Goal: Task Accomplishment & Management: Use online tool/utility

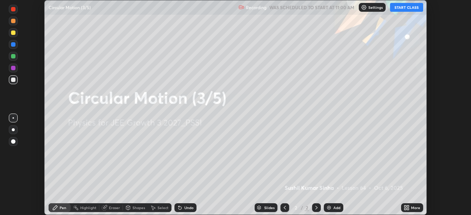
scroll to position [215, 471]
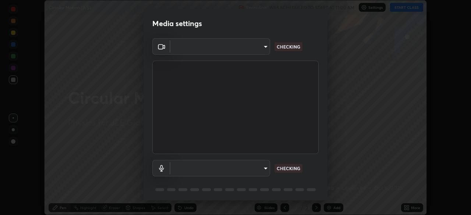
type input "f7d245abf0684c24fcfca86869c925f05e5e90ab47e824b3f573f0e27bb25b40"
click at [253, 167] on body "Erase all Circular Motion (3/5) Recording WAS SCHEDULED TO START AT 11:00 AM Se…" at bounding box center [235, 107] width 471 height 215
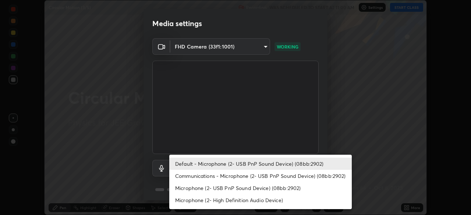
click at [257, 176] on li "Communications - Microphone (2- USB PnP Sound Device) (08bb:2902)" at bounding box center [260, 176] width 183 height 12
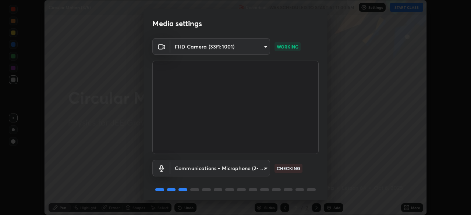
click at [253, 167] on body "Erase all Circular Motion (3/5) Recording WAS SCHEDULED TO START AT 11:00 AM Se…" at bounding box center [235, 107] width 471 height 215
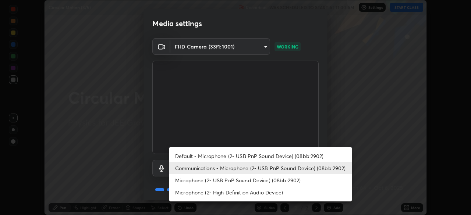
click at [255, 156] on li "Default - Microphone (2- USB PnP Sound Device) (08bb:2902)" at bounding box center [260, 156] width 183 height 12
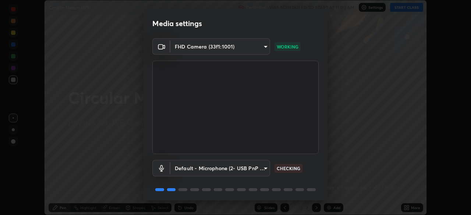
type input "default"
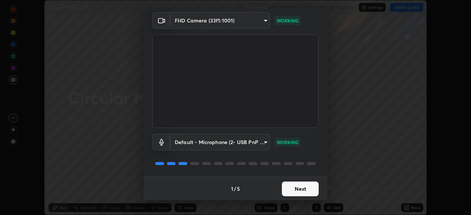
click at [302, 191] on button "Next" at bounding box center [300, 189] width 37 height 15
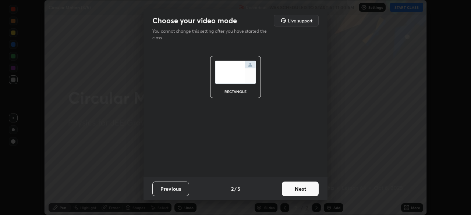
click at [302, 190] on button "Next" at bounding box center [300, 189] width 37 height 15
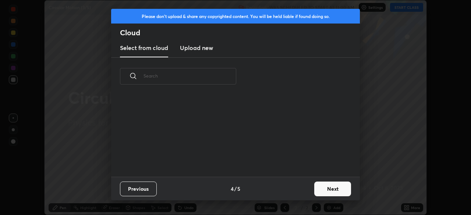
click at [302, 191] on div "Previous 4 / 5 Next" at bounding box center [235, 189] width 249 height 24
click at [321, 191] on button "Next" at bounding box center [332, 189] width 37 height 15
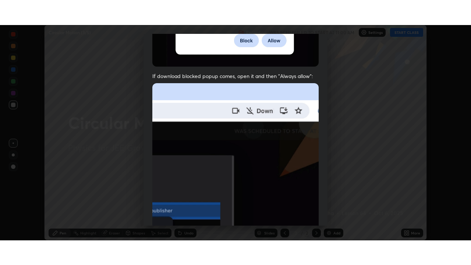
scroll to position [176, 0]
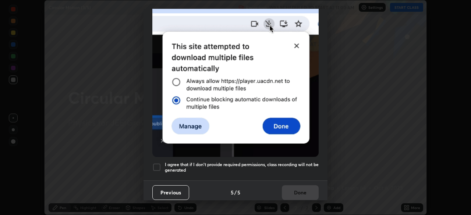
click at [157, 164] on div at bounding box center [156, 167] width 9 height 9
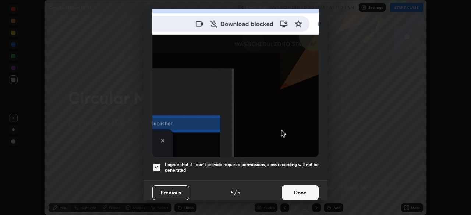
click at [298, 189] on button "Done" at bounding box center [300, 193] width 37 height 15
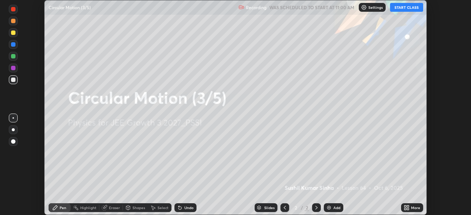
click at [408, 210] on icon at bounding box center [408, 209] width 2 height 2
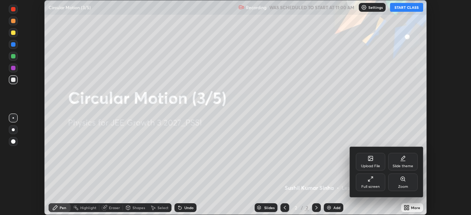
click at [373, 178] on icon at bounding box center [371, 179] width 6 height 6
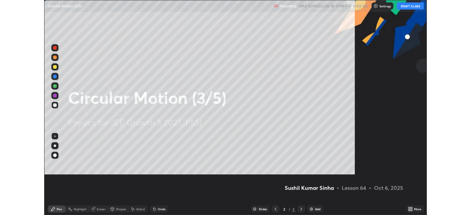
scroll to position [265, 471]
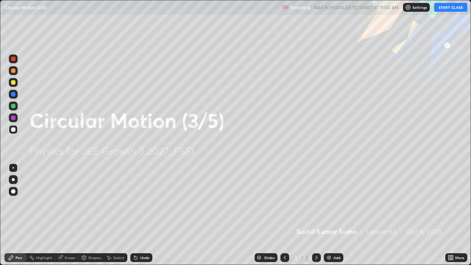
click at [447, 8] on button "START CLASS" at bounding box center [451, 7] width 33 height 9
click at [329, 215] on img at bounding box center [329, 258] width 6 height 6
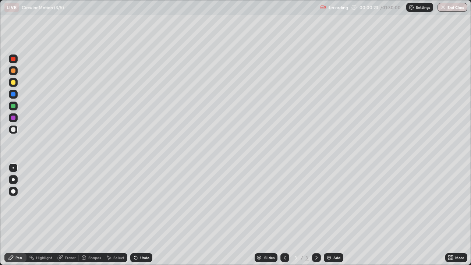
click at [97, 215] on div "Shapes" at bounding box center [94, 258] width 13 height 4
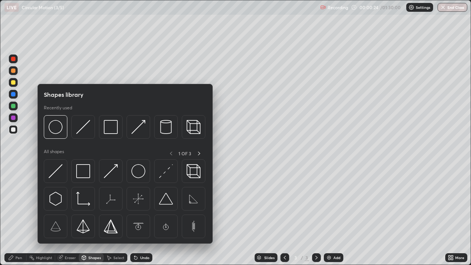
click at [15, 84] on div at bounding box center [13, 82] width 4 height 4
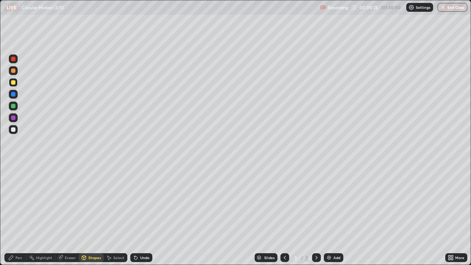
click at [98, 215] on div "Shapes" at bounding box center [94, 258] width 13 height 4
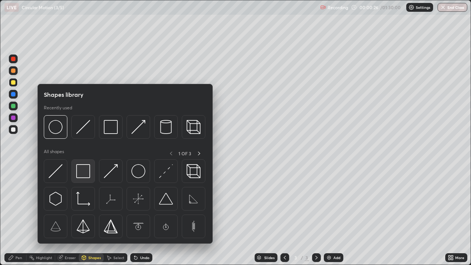
click at [86, 173] on img at bounding box center [83, 171] width 14 height 14
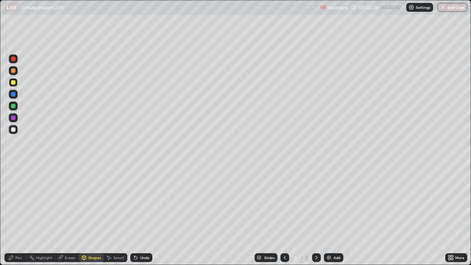
click at [13, 106] on div at bounding box center [13, 106] width 4 height 4
click at [98, 215] on div "Shapes" at bounding box center [94, 258] width 13 height 4
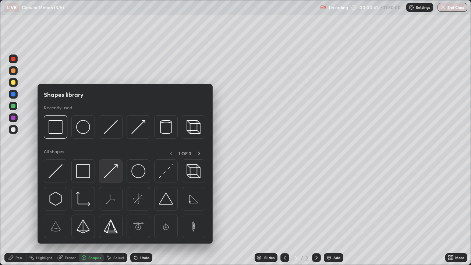
click at [109, 175] on img at bounding box center [111, 171] width 14 height 14
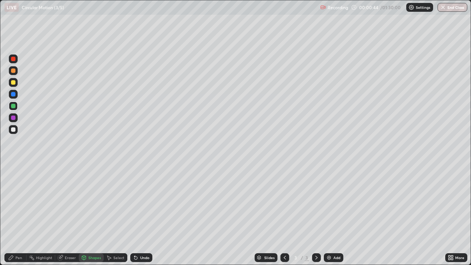
click at [20, 215] on div "Pen" at bounding box center [18, 258] width 7 height 4
click at [13, 95] on div at bounding box center [13, 94] width 4 height 4
click at [96, 215] on div "Shapes" at bounding box center [91, 257] width 25 height 9
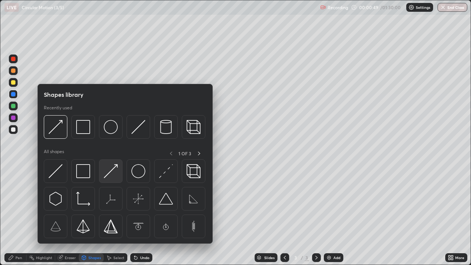
click at [109, 173] on img at bounding box center [111, 171] width 14 height 14
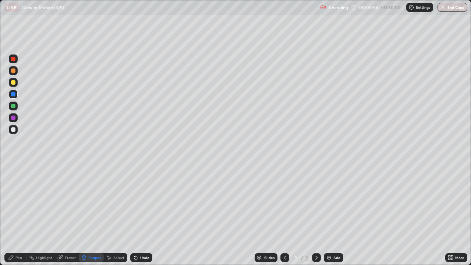
click at [14, 118] on div at bounding box center [13, 118] width 4 height 4
click at [97, 215] on div "Shapes" at bounding box center [94, 258] width 13 height 4
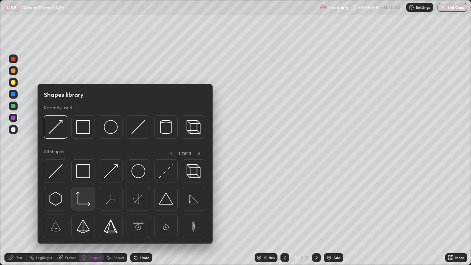
click at [85, 204] on img at bounding box center [83, 199] width 14 height 14
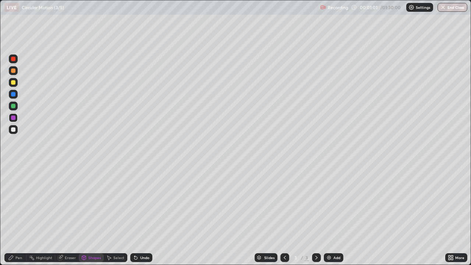
click at [19, 215] on div "Pen" at bounding box center [18, 258] width 7 height 4
click at [326, 215] on div "Add" at bounding box center [334, 257] width 20 height 9
click at [95, 215] on div "Shapes" at bounding box center [94, 258] width 13 height 4
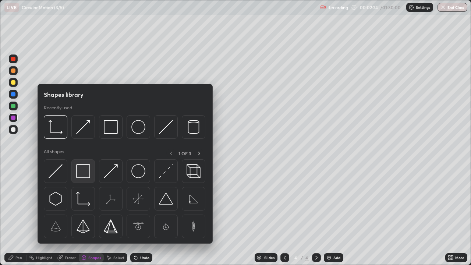
click at [84, 170] on img at bounding box center [83, 171] width 14 height 14
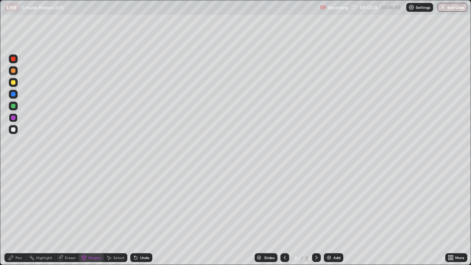
click at [14, 130] on div at bounding box center [13, 129] width 4 height 4
click at [14, 60] on div at bounding box center [13, 59] width 4 height 4
click at [95, 215] on div "Shapes" at bounding box center [94, 258] width 13 height 4
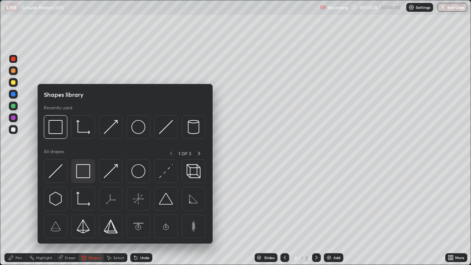
click at [84, 172] on img at bounding box center [83, 171] width 14 height 14
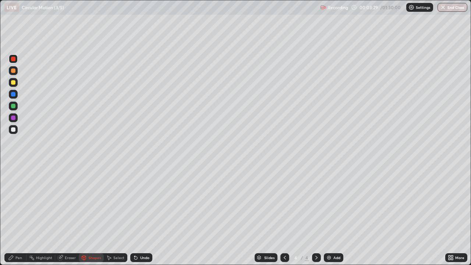
click at [20, 215] on div "Pen" at bounding box center [15, 257] width 22 height 9
click at [14, 118] on div at bounding box center [13, 118] width 4 height 4
click at [139, 215] on div "Undo" at bounding box center [141, 257] width 22 height 9
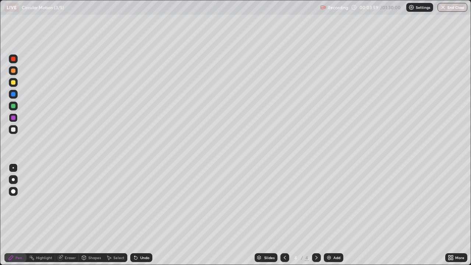
click at [98, 215] on div "Shapes" at bounding box center [94, 258] width 13 height 4
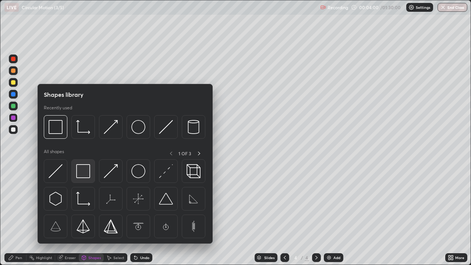
click at [84, 170] on img at bounding box center [83, 171] width 14 height 14
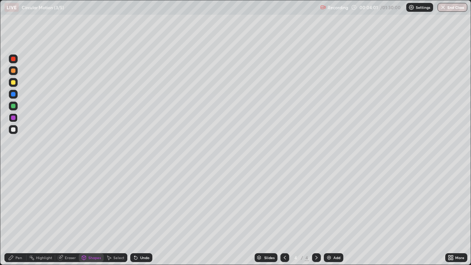
click at [14, 130] on div at bounding box center [13, 129] width 4 height 4
click at [22, 215] on div "Pen" at bounding box center [18, 258] width 7 height 4
click at [15, 119] on div at bounding box center [13, 118] width 4 height 4
click at [328, 215] on img at bounding box center [329, 258] width 6 height 6
click at [92, 215] on div "Shapes" at bounding box center [94, 258] width 13 height 4
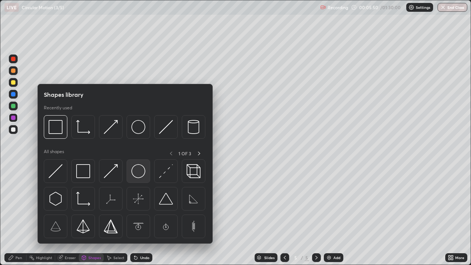
click at [137, 172] on img at bounding box center [138, 171] width 14 height 14
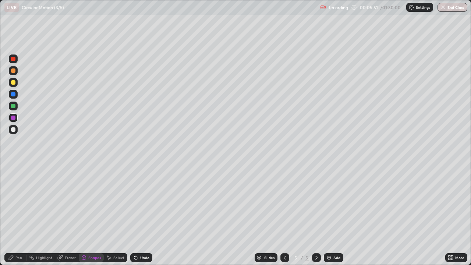
click at [14, 82] on div at bounding box center [13, 82] width 4 height 4
click at [117, 215] on div "Select" at bounding box center [118, 258] width 11 height 4
click at [120, 157] on div "0 ° Undo Copy Duplicate Duplicate to new slide Delete" at bounding box center [235, 132] width 471 height 264
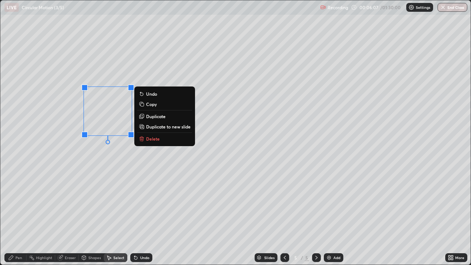
click at [99, 155] on div "0 ° Undo Copy Duplicate Duplicate to new slide Delete" at bounding box center [235, 132] width 471 height 264
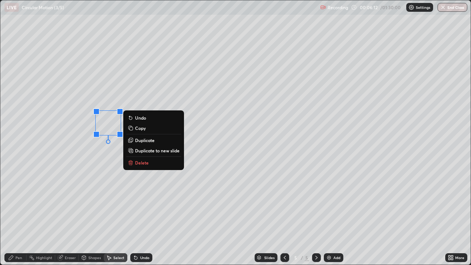
click at [109, 171] on div "0 ° Undo Copy Duplicate Duplicate to new slide Delete" at bounding box center [235, 132] width 471 height 264
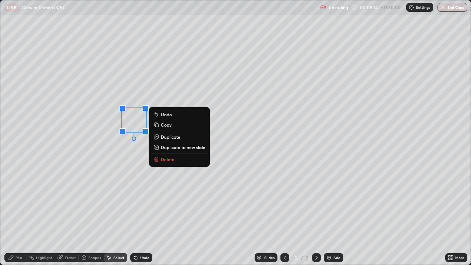
click at [130, 162] on div "0 ° Undo Copy Duplicate Duplicate to new slide Delete" at bounding box center [235, 132] width 471 height 264
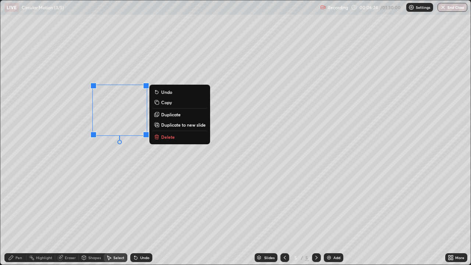
click at [108, 183] on div "0 ° Undo Copy Duplicate Duplicate to new slide Delete" at bounding box center [235, 132] width 471 height 264
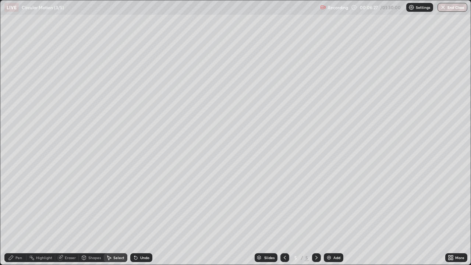
click at [94, 215] on div "Shapes" at bounding box center [91, 257] width 25 height 9
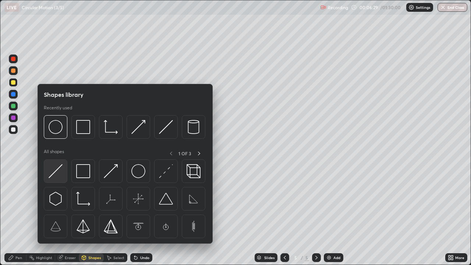
click at [57, 170] on img at bounding box center [56, 171] width 14 height 14
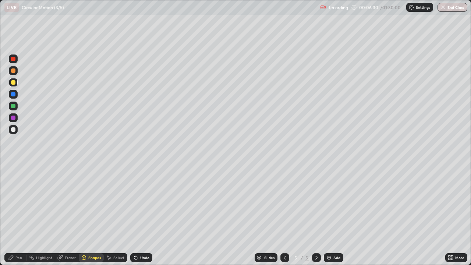
click at [15, 95] on div at bounding box center [13, 94] width 4 height 4
click at [14, 58] on div at bounding box center [13, 59] width 4 height 4
click at [14, 59] on div at bounding box center [13, 59] width 4 height 4
click at [92, 215] on div "Shapes" at bounding box center [94, 258] width 13 height 4
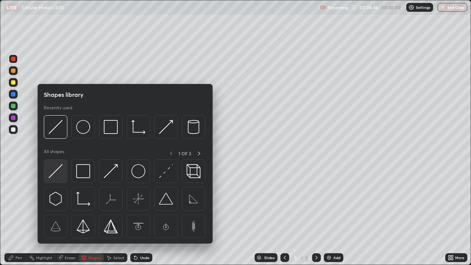
click at [55, 170] on img at bounding box center [56, 171] width 14 height 14
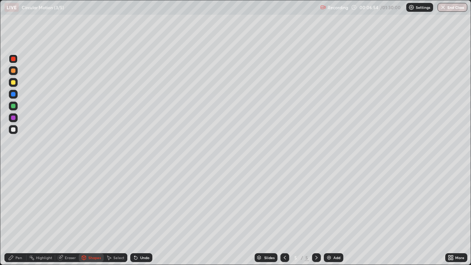
click at [21, 215] on div "Pen" at bounding box center [18, 258] width 7 height 4
click at [15, 119] on div at bounding box center [13, 118] width 4 height 4
click at [14, 107] on div at bounding box center [13, 106] width 4 height 4
click at [15, 106] on div at bounding box center [13, 106] width 4 height 4
click at [14, 95] on div at bounding box center [13, 94] width 4 height 4
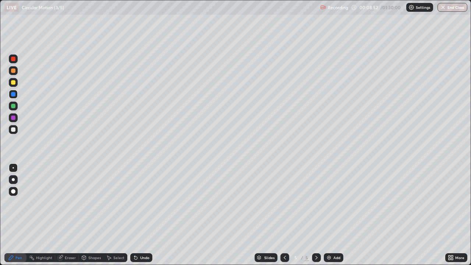
click at [70, 215] on div "Eraser" at bounding box center [70, 258] width 11 height 4
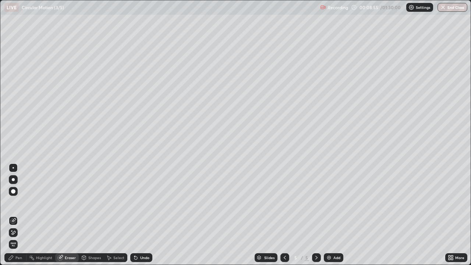
click at [19, 215] on div "Pen" at bounding box center [18, 258] width 7 height 4
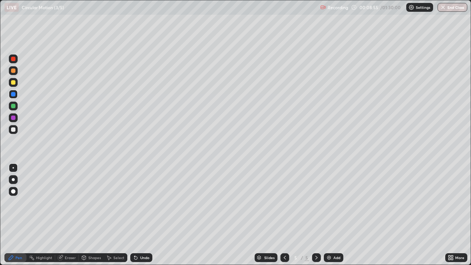
click at [13, 118] on div at bounding box center [13, 118] width 4 height 4
click at [14, 81] on div at bounding box center [13, 82] width 4 height 4
click at [142, 215] on div "Undo" at bounding box center [144, 258] width 9 height 4
click at [143, 215] on div "Undo" at bounding box center [141, 257] width 22 height 9
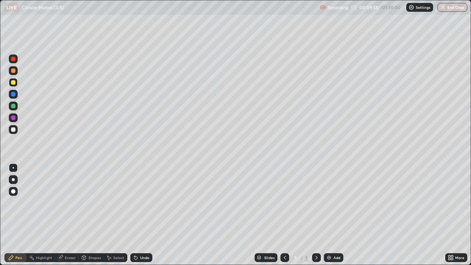
click at [16, 118] on div at bounding box center [13, 117] width 9 height 9
click at [140, 215] on div "Undo" at bounding box center [144, 258] width 9 height 4
click at [138, 215] on div "Undo" at bounding box center [141, 257] width 22 height 9
click at [134, 215] on icon at bounding box center [135, 258] width 3 height 3
click at [117, 215] on div "Select" at bounding box center [118, 258] width 11 height 4
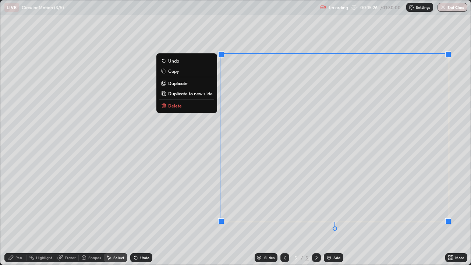
click at [179, 107] on p "Delete" at bounding box center [175, 106] width 14 height 6
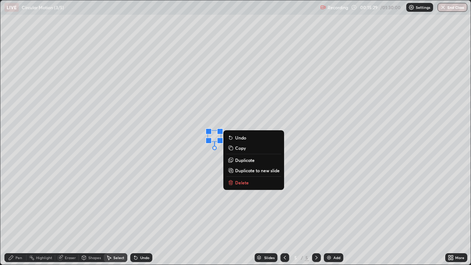
click at [247, 182] on p "Delete" at bounding box center [242, 183] width 14 height 6
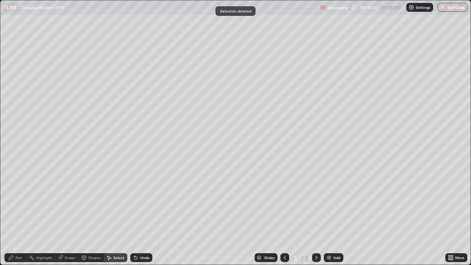
click at [18, 215] on div "Pen" at bounding box center [18, 258] width 7 height 4
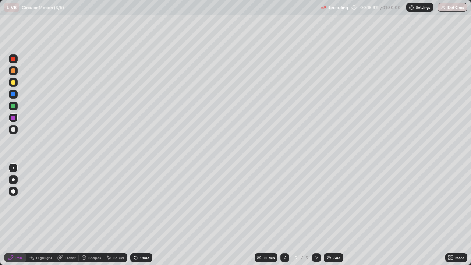
click at [15, 105] on div at bounding box center [13, 106] width 4 height 4
click at [138, 215] on div "Undo" at bounding box center [141, 257] width 22 height 9
click at [15, 117] on div at bounding box center [13, 118] width 4 height 4
click at [13, 83] on div at bounding box center [13, 82] width 4 height 4
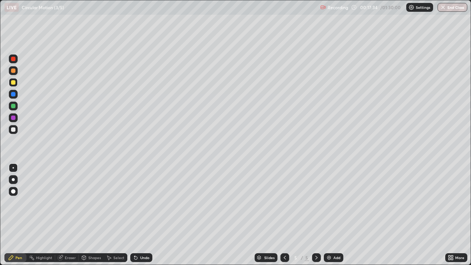
click at [13, 95] on div at bounding box center [13, 94] width 4 height 4
click at [14, 94] on div at bounding box center [13, 94] width 4 height 4
click at [70, 215] on div "Eraser" at bounding box center [67, 257] width 24 height 9
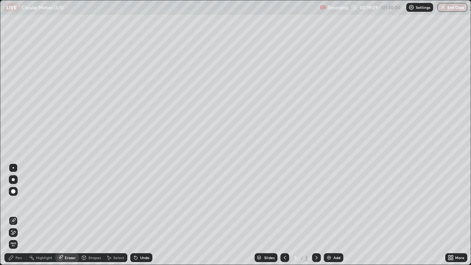
click at [22, 215] on div "Pen" at bounding box center [18, 258] width 7 height 4
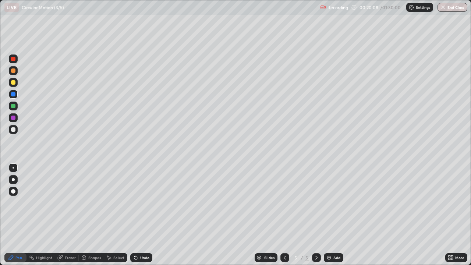
click at [73, 215] on div "Eraser" at bounding box center [70, 258] width 11 height 4
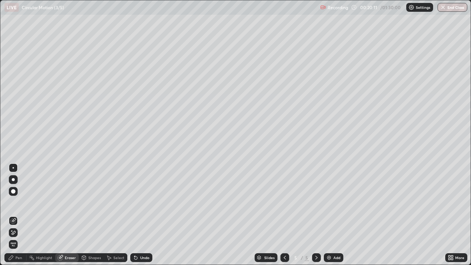
click at [21, 215] on div "Pen" at bounding box center [18, 258] width 7 height 4
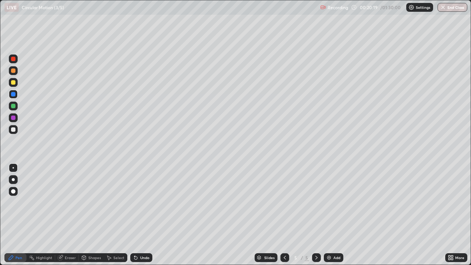
click at [13, 118] on div at bounding box center [13, 118] width 4 height 4
click at [71, 215] on div "Eraser" at bounding box center [70, 258] width 11 height 4
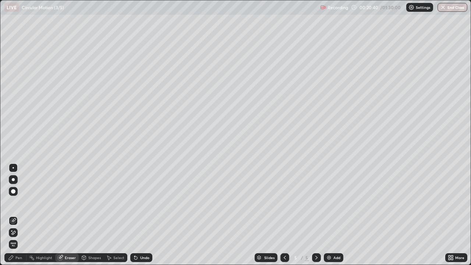
click at [18, 215] on div "Pen" at bounding box center [18, 258] width 7 height 4
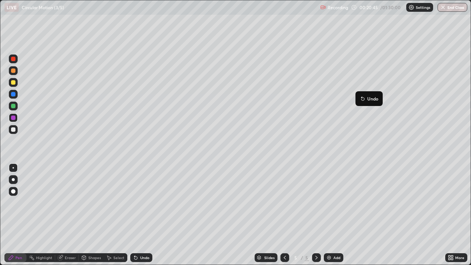
click at [359, 95] on button "Undo" at bounding box center [369, 98] width 21 height 9
click at [72, 215] on div "Eraser" at bounding box center [70, 258] width 11 height 4
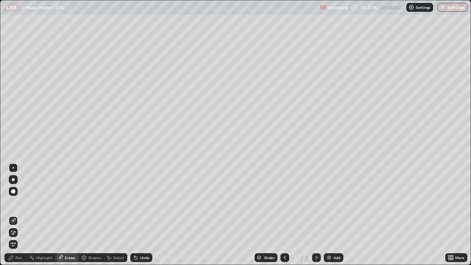
click at [20, 215] on div "Pen" at bounding box center [18, 258] width 7 height 4
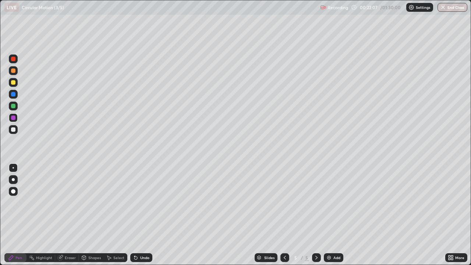
click at [70, 215] on div "Eraser" at bounding box center [70, 258] width 11 height 4
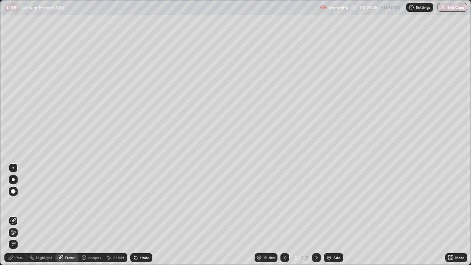
click at [133, 215] on icon at bounding box center [136, 258] width 6 height 6
click at [328, 215] on img at bounding box center [329, 258] width 6 height 6
click at [17, 215] on div "Pen" at bounding box center [15, 257] width 22 height 9
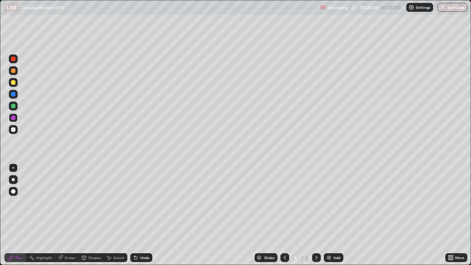
click at [13, 106] on div at bounding box center [13, 106] width 4 height 4
click at [14, 108] on div at bounding box center [13, 106] width 4 height 4
click at [95, 215] on div "Shapes" at bounding box center [94, 258] width 13 height 4
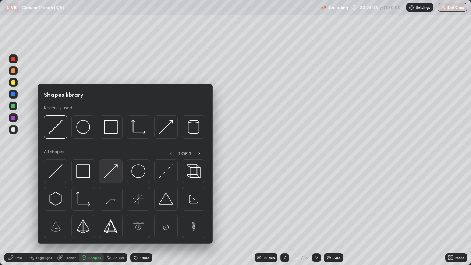
click at [110, 175] on img at bounding box center [111, 171] width 14 height 14
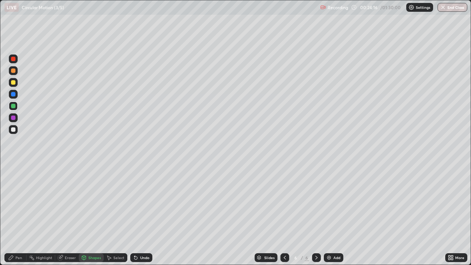
click at [22, 215] on div "Pen" at bounding box center [15, 257] width 22 height 9
click at [14, 119] on div at bounding box center [13, 118] width 4 height 4
click at [15, 96] on div at bounding box center [13, 94] width 9 height 9
click at [135, 215] on icon at bounding box center [135, 258] width 3 height 3
click at [16, 129] on div at bounding box center [13, 129] width 9 height 9
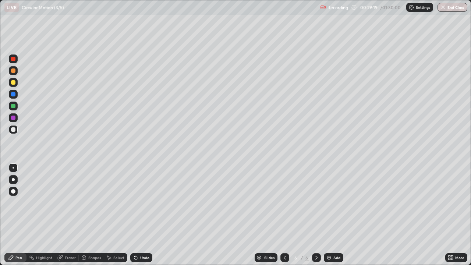
click at [328, 215] on img at bounding box center [329, 258] width 6 height 6
click at [95, 215] on div "Shapes" at bounding box center [94, 258] width 13 height 4
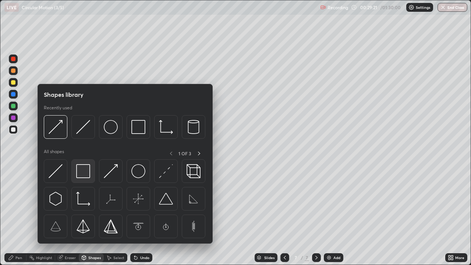
click at [85, 170] on img at bounding box center [83, 171] width 14 height 14
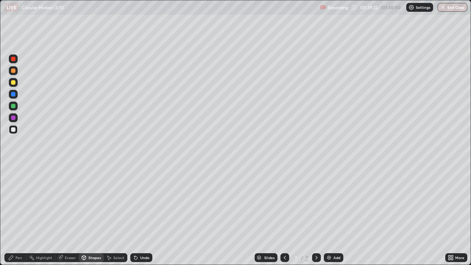
click at [14, 82] on div at bounding box center [13, 82] width 4 height 4
click at [15, 131] on div at bounding box center [13, 129] width 9 height 9
click at [15, 131] on div at bounding box center [13, 129] width 4 height 4
click at [139, 215] on div "Undo" at bounding box center [141, 257] width 22 height 9
click at [19, 215] on div "Pen" at bounding box center [18, 258] width 7 height 4
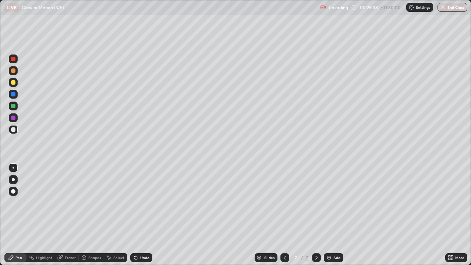
click at [13, 106] on div at bounding box center [13, 106] width 4 height 4
click at [14, 118] on div at bounding box center [13, 118] width 4 height 4
click at [14, 97] on div at bounding box center [13, 94] width 9 height 9
click at [327, 215] on img at bounding box center [329, 258] width 6 height 6
click at [96, 215] on div "Shapes" at bounding box center [94, 258] width 13 height 4
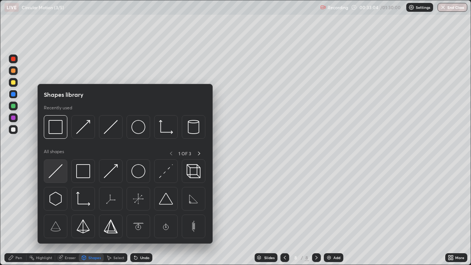
click at [57, 168] on img at bounding box center [56, 171] width 14 height 14
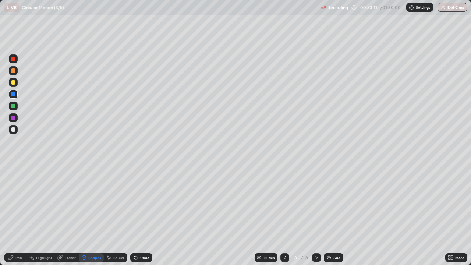
click at [14, 119] on div at bounding box center [13, 118] width 4 height 4
click at [19, 215] on div "Pen" at bounding box center [18, 258] width 7 height 4
click at [14, 105] on div at bounding box center [13, 106] width 4 height 4
click at [71, 215] on div "Eraser" at bounding box center [70, 258] width 11 height 4
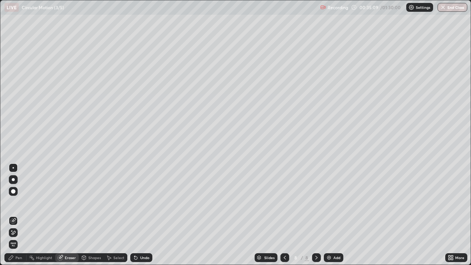
click at [19, 215] on div "Pen" at bounding box center [18, 258] width 7 height 4
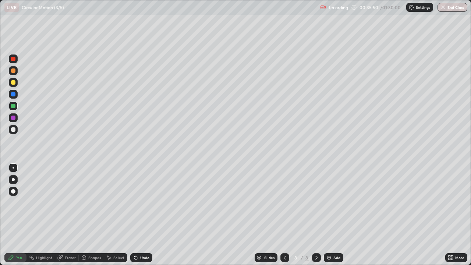
click at [328, 215] on img at bounding box center [329, 258] width 6 height 6
click at [96, 215] on div "Shapes" at bounding box center [94, 258] width 13 height 4
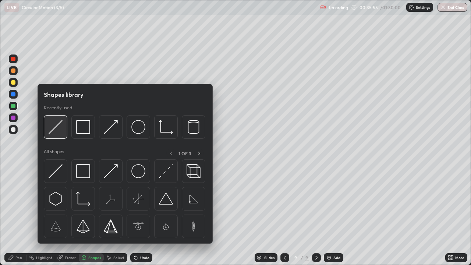
click at [54, 128] on img at bounding box center [56, 127] width 14 height 14
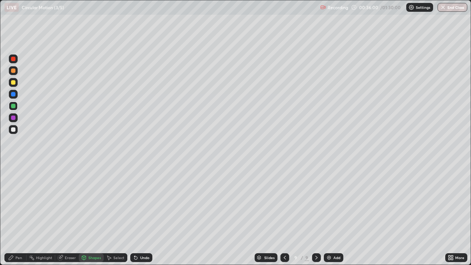
click at [14, 96] on div at bounding box center [13, 94] width 4 height 4
click at [137, 215] on div "Undo" at bounding box center [141, 257] width 22 height 9
click at [22, 215] on div "Pen" at bounding box center [15, 257] width 22 height 9
click at [17, 122] on div at bounding box center [13, 118] width 9 height 12
click at [17, 95] on div at bounding box center [13, 94] width 9 height 9
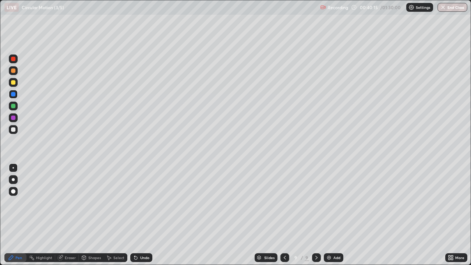
click at [327, 215] on img at bounding box center [329, 258] width 6 height 6
click at [15, 84] on div at bounding box center [13, 82] width 4 height 4
click at [14, 84] on div at bounding box center [13, 82] width 4 height 4
click at [16, 129] on div at bounding box center [13, 129] width 9 height 9
click at [14, 130] on div at bounding box center [13, 129] width 4 height 4
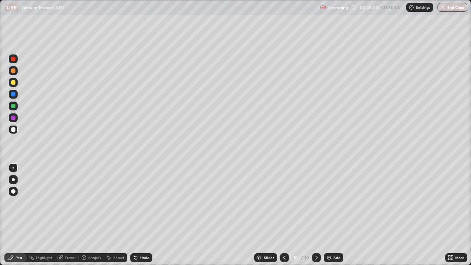
click at [118, 215] on div "Select" at bounding box center [118, 258] width 11 height 4
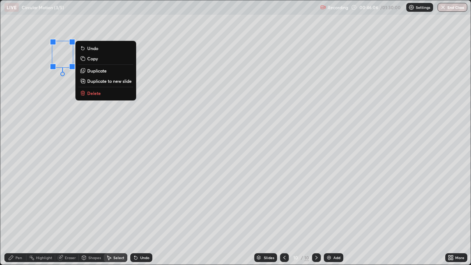
click at [101, 93] on button "Delete" at bounding box center [105, 93] width 55 height 9
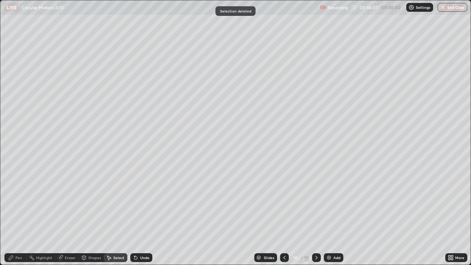
click at [90, 215] on div "Shapes" at bounding box center [94, 258] width 13 height 4
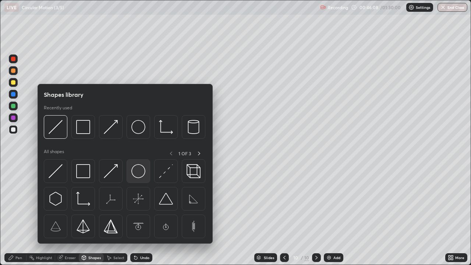
click at [137, 172] on img at bounding box center [138, 171] width 14 height 14
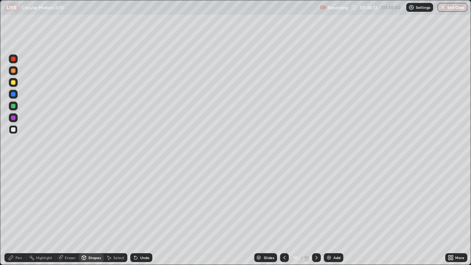
click at [138, 215] on div "Undo" at bounding box center [141, 257] width 22 height 9
click at [19, 215] on div "Pen" at bounding box center [15, 257] width 22 height 9
click at [13, 118] on div at bounding box center [13, 118] width 4 height 4
click at [450, 215] on icon at bounding box center [450, 259] width 2 height 2
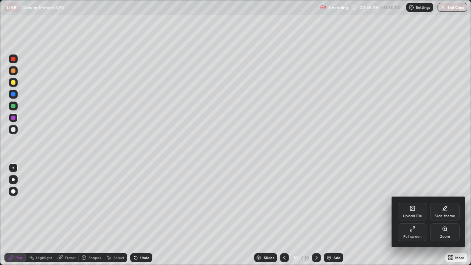
click at [414, 215] on div "Full screen" at bounding box center [412, 233] width 29 height 18
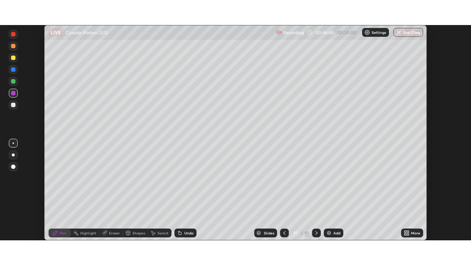
scroll to position [36608, 36352]
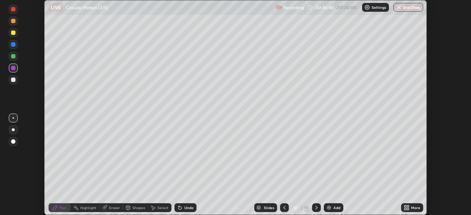
click at [408, 207] on icon at bounding box center [408, 207] width 2 height 2
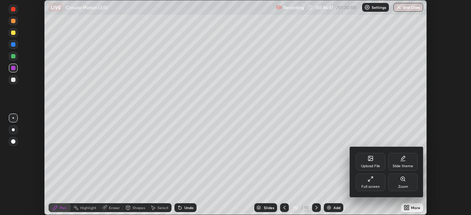
click at [373, 182] on div "Full screen" at bounding box center [370, 183] width 29 height 18
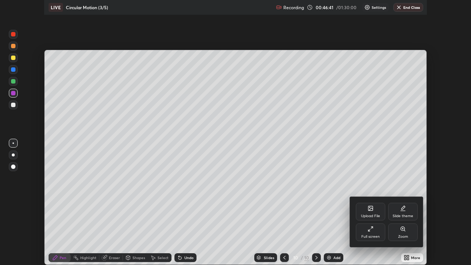
scroll to position [265, 471]
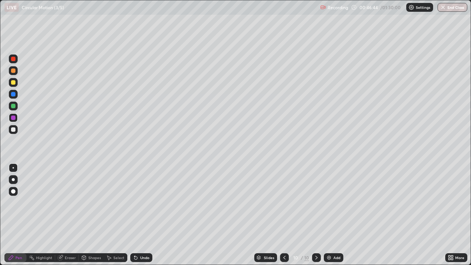
click at [14, 59] on div at bounding box center [13, 59] width 4 height 4
click at [15, 105] on div at bounding box center [13, 106] width 4 height 4
click at [12, 82] on div at bounding box center [13, 82] width 4 height 4
click at [13, 83] on div at bounding box center [13, 82] width 4 height 4
click at [14, 116] on div at bounding box center [13, 118] width 4 height 4
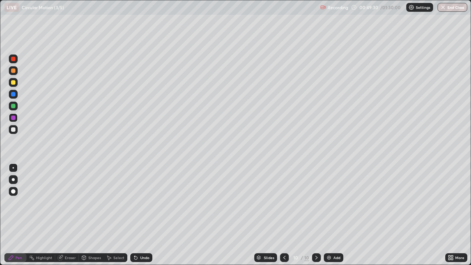
click at [14, 130] on div at bounding box center [13, 129] width 4 height 4
click at [14, 95] on div at bounding box center [13, 94] width 4 height 4
click at [15, 131] on div at bounding box center [13, 129] width 4 height 4
click at [15, 95] on div at bounding box center [13, 94] width 4 height 4
click at [98, 215] on div "Shapes" at bounding box center [94, 258] width 13 height 4
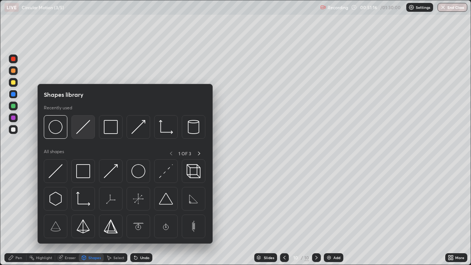
click at [83, 126] on img at bounding box center [83, 127] width 14 height 14
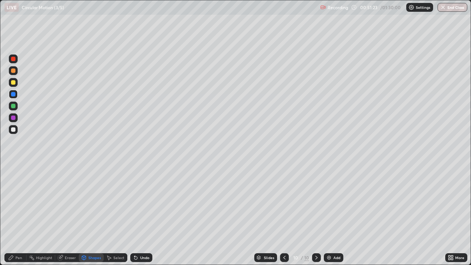
click at [69, 215] on div "Eraser" at bounding box center [70, 258] width 11 height 4
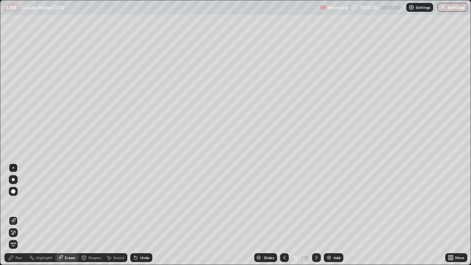
click at [21, 215] on div "Pen" at bounding box center [15, 257] width 22 height 9
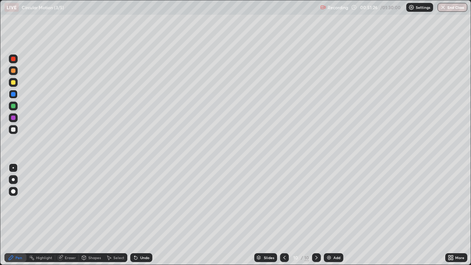
click at [13, 118] on div at bounding box center [13, 118] width 4 height 4
click at [15, 106] on div at bounding box center [13, 106] width 4 height 4
click at [74, 215] on div "Eraser" at bounding box center [70, 258] width 11 height 4
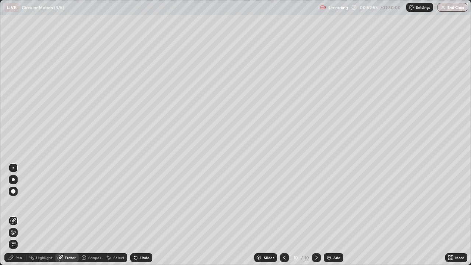
click at [20, 215] on div "Pen" at bounding box center [18, 258] width 7 height 4
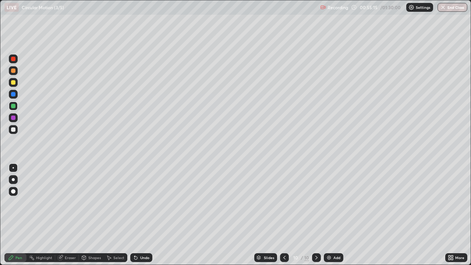
click at [140, 215] on div "Undo" at bounding box center [144, 258] width 9 height 4
click at [14, 95] on div at bounding box center [13, 94] width 4 height 4
click at [327, 215] on img at bounding box center [329, 258] width 6 height 6
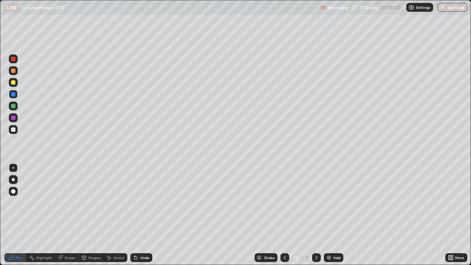
click at [15, 84] on div at bounding box center [13, 82] width 4 height 4
click at [17, 82] on div at bounding box center [13, 82] width 9 height 9
click at [284, 215] on icon at bounding box center [285, 258] width 6 height 6
click at [316, 215] on icon at bounding box center [317, 258] width 6 height 6
click at [13, 106] on div at bounding box center [13, 106] width 4 height 4
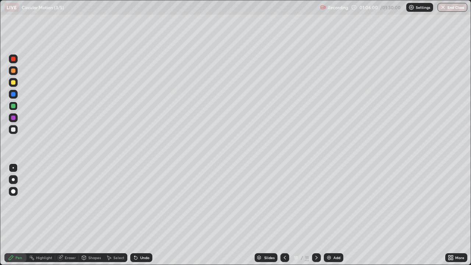
click at [72, 215] on div "Eraser" at bounding box center [67, 257] width 24 height 9
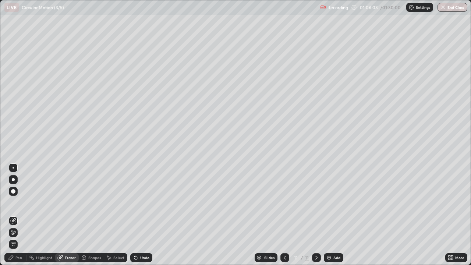
click at [20, 215] on div "Pen" at bounding box center [15, 257] width 22 height 9
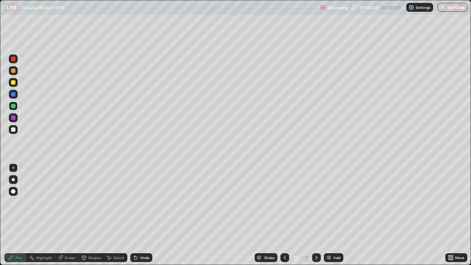
click at [13, 95] on div at bounding box center [13, 94] width 4 height 4
click at [14, 130] on div at bounding box center [13, 129] width 4 height 4
click at [324, 215] on div "Add" at bounding box center [334, 257] width 20 height 9
click at [15, 108] on div at bounding box center [13, 106] width 9 height 9
click at [14, 118] on div at bounding box center [13, 118] width 4 height 4
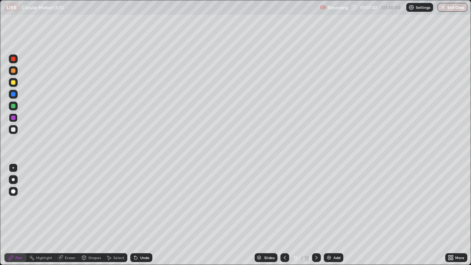
click at [15, 83] on div at bounding box center [13, 82] width 4 height 4
click at [15, 82] on div at bounding box center [13, 82] width 4 height 4
click at [16, 94] on div at bounding box center [13, 94] width 9 height 9
click at [327, 215] on img at bounding box center [329, 258] width 6 height 6
click at [13, 130] on div at bounding box center [13, 129] width 4 height 4
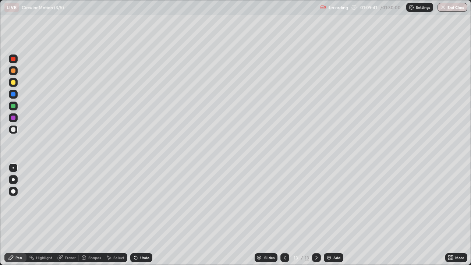
click at [13, 107] on div at bounding box center [13, 106] width 4 height 4
click at [14, 60] on div at bounding box center [13, 59] width 4 height 4
click at [98, 215] on div "Shapes" at bounding box center [94, 258] width 13 height 4
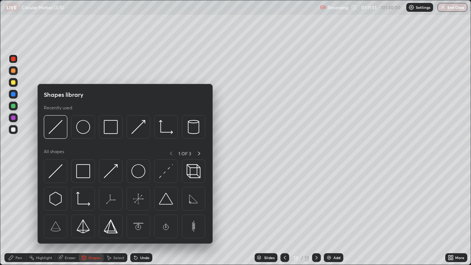
click at [85, 170] on img at bounding box center [83, 171] width 14 height 14
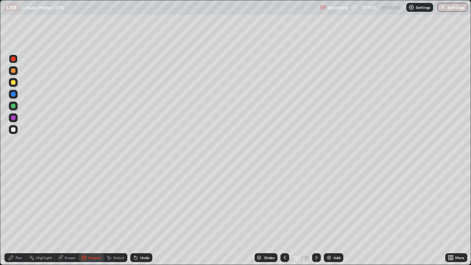
click at [13, 95] on div at bounding box center [13, 94] width 4 height 4
click at [15, 131] on div at bounding box center [13, 129] width 4 height 4
click at [15, 131] on div at bounding box center [13, 129] width 9 height 9
click at [21, 215] on div "Pen" at bounding box center [18, 258] width 7 height 4
click at [284, 215] on icon at bounding box center [285, 258] width 6 height 6
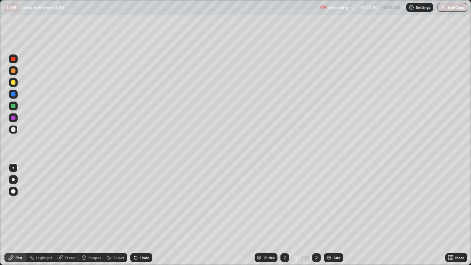
click at [284, 215] on icon at bounding box center [285, 258] width 6 height 6
click at [315, 215] on icon at bounding box center [317, 258] width 6 height 6
click at [316, 215] on icon at bounding box center [317, 258] width 6 height 6
click at [328, 215] on img at bounding box center [329, 258] width 6 height 6
click at [14, 84] on div at bounding box center [13, 82] width 4 height 4
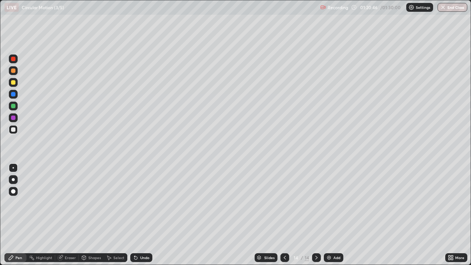
click at [16, 82] on div at bounding box center [13, 82] width 9 height 9
click at [140, 215] on div "Undo" at bounding box center [144, 258] width 9 height 4
click at [90, 215] on div "Shapes" at bounding box center [94, 258] width 13 height 4
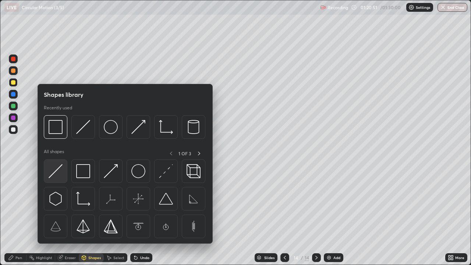
click at [59, 171] on img at bounding box center [56, 171] width 14 height 14
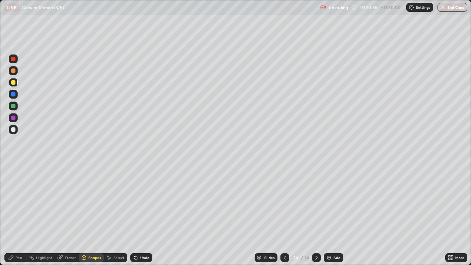
click at [14, 131] on div at bounding box center [13, 129] width 4 height 4
click at [21, 215] on div "Pen" at bounding box center [15, 257] width 22 height 9
click at [13, 106] on div at bounding box center [13, 106] width 4 height 4
click at [14, 107] on div at bounding box center [13, 106] width 4 height 4
click at [15, 128] on div at bounding box center [13, 129] width 4 height 4
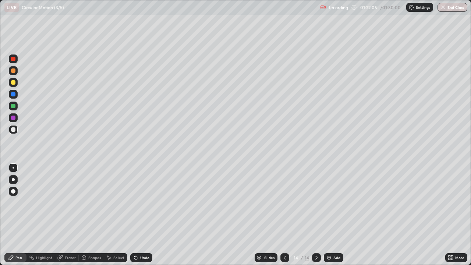
click at [144, 215] on div "Undo" at bounding box center [141, 257] width 22 height 9
click at [145, 215] on div "Undo" at bounding box center [144, 258] width 9 height 4
click at [456, 8] on button "End Class" at bounding box center [453, 7] width 29 height 9
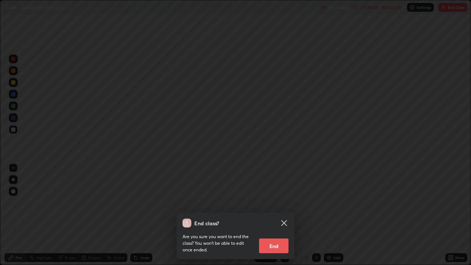
click at [280, 215] on button "End" at bounding box center [273, 246] width 29 height 15
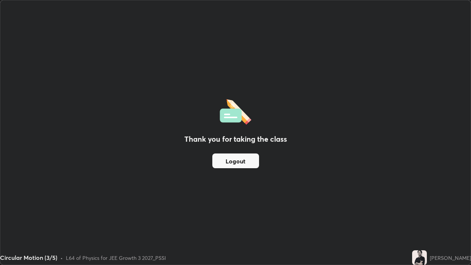
click at [244, 163] on button "Logout" at bounding box center [235, 161] width 47 height 15
click at [239, 162] on button "Logout" at bounding box center [235, 161] width 47 height 15
